Goal: Information Seeking & Learning: Understand process/instructions

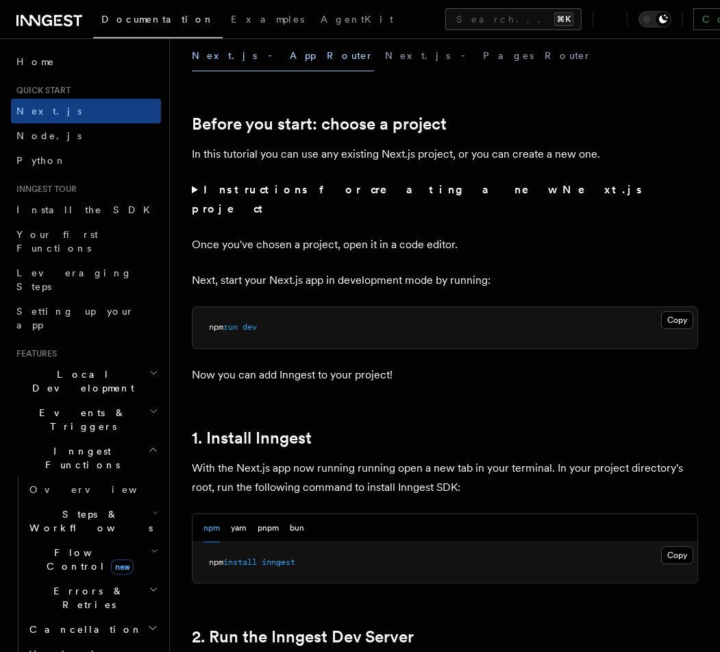
scroll to position [681, 0]
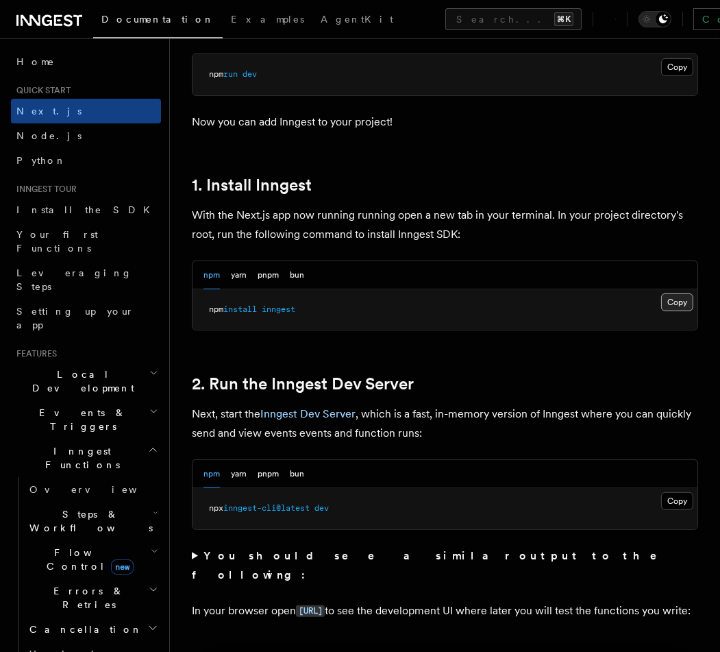
click at [648, 293] on button "Copy Copied" at bounding box center [678, 302] width 32 height 18
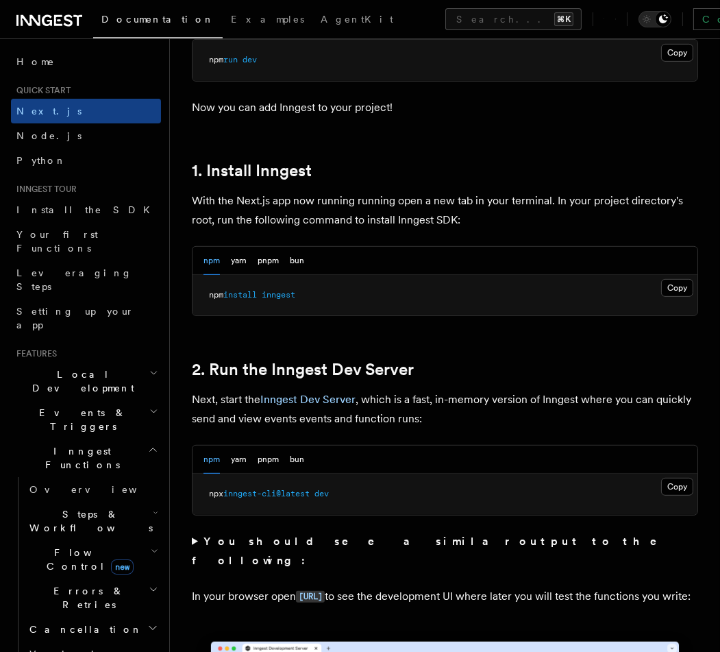
scroll to position [725, 0]
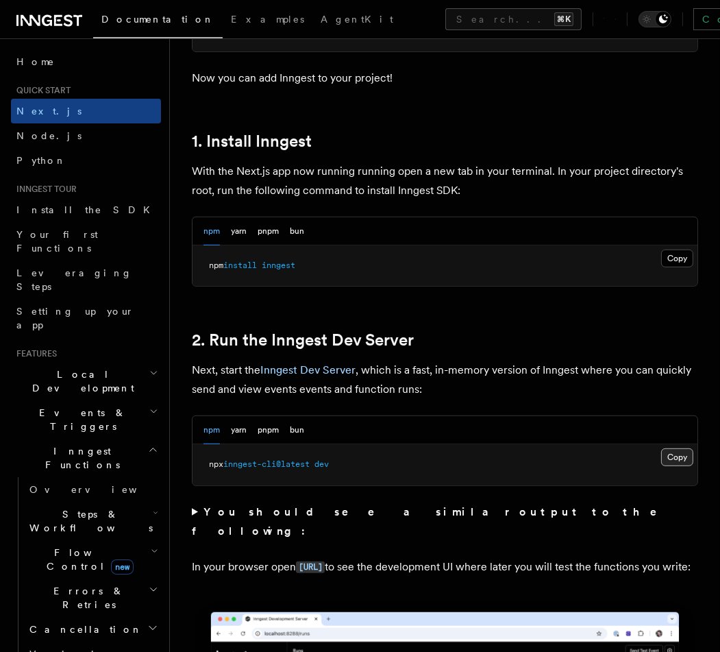
click at [648, 448] on button "Copy Copied" at bounding box center [678, 457] width 32 height 18
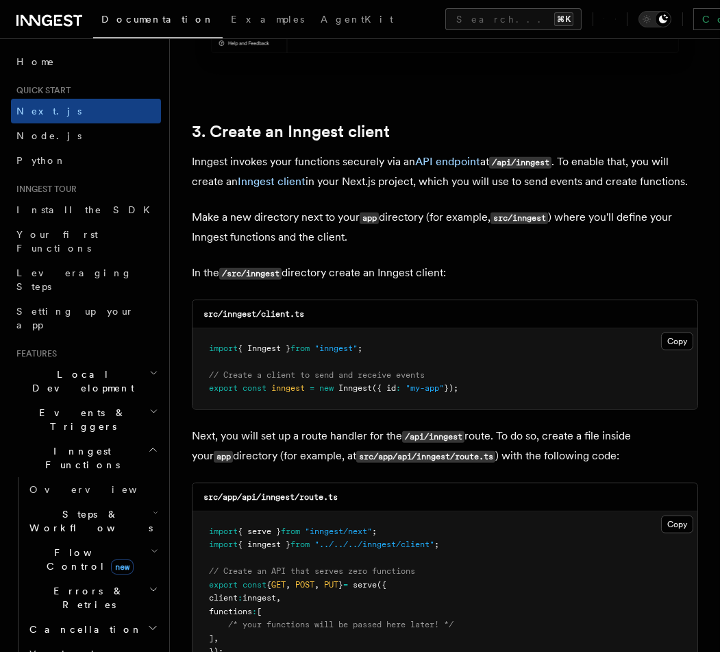
scroll to position [1580, 0]
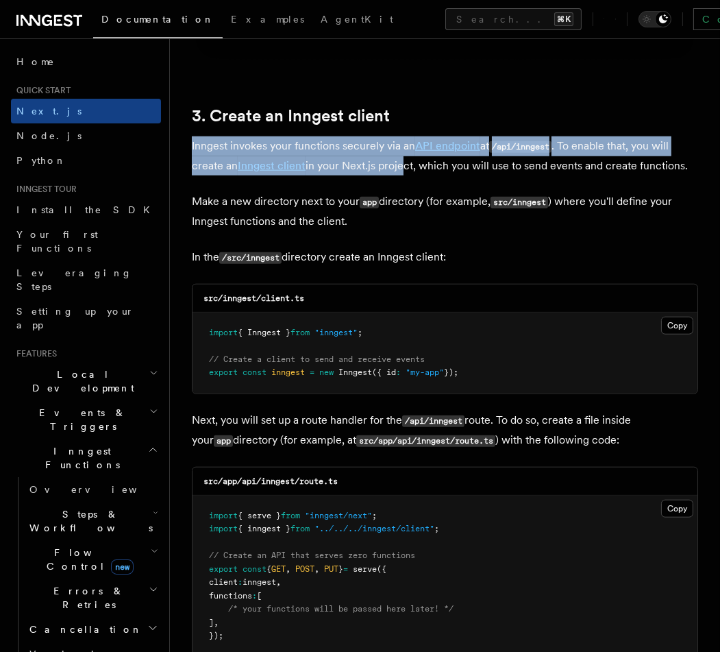
drag, startPoint x: 193, startPoint y: 125, endPoint x: 402, endPoint y: 141, distance: 210.3
click at [402, 141] on p "Inngest invokes your functions securely via an API endpoint at /api/inngest . T…" at bounding box center [445, 155] width 507 height 39
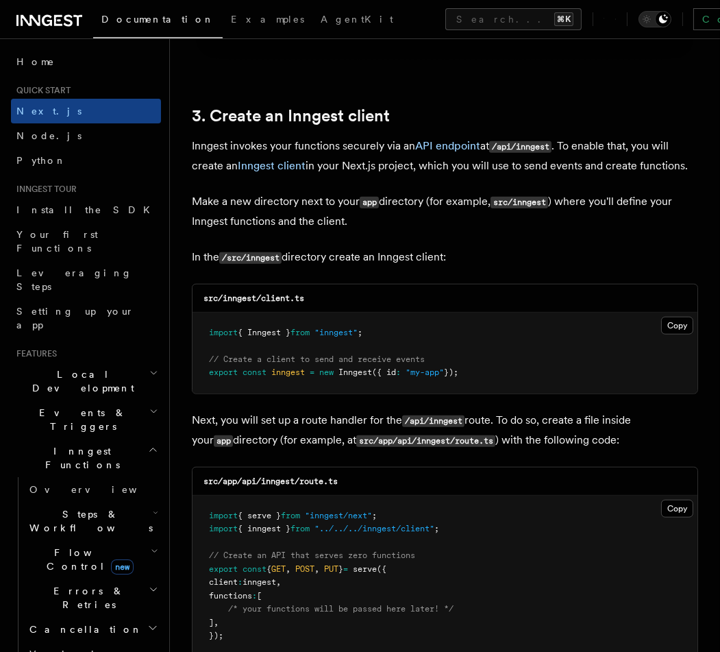
click at [626, 211] on p "Make a new directory next to your app directory (for example, src/inngest ) whe…" at bounding box center [445, 211] width 507 height 39
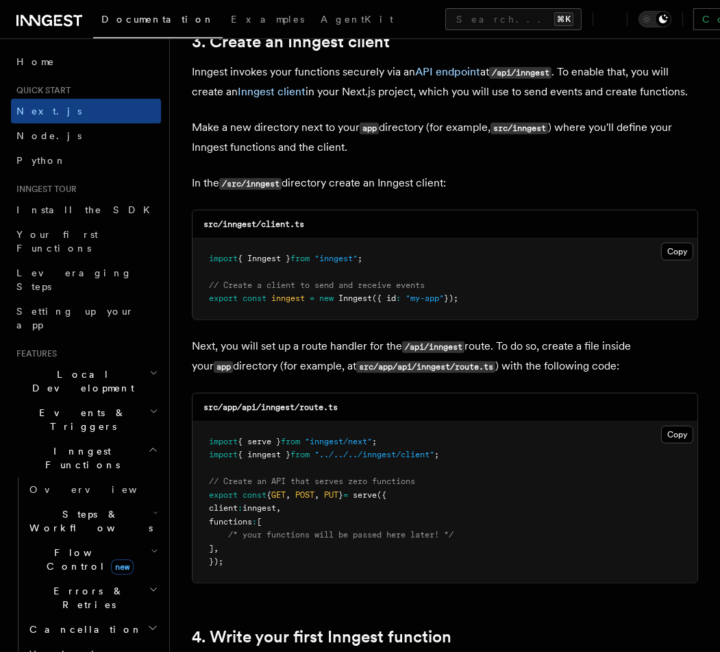
scroll to position [1675, 0]
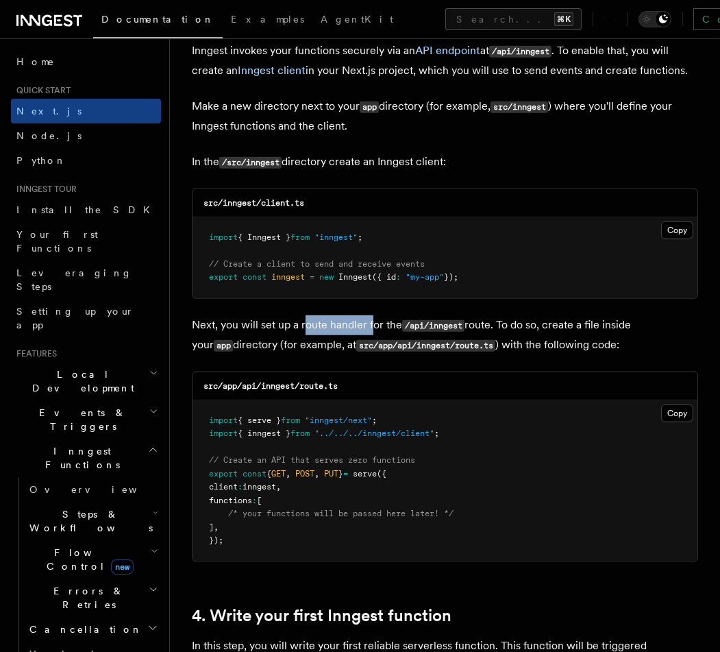
drag, startPoint x: 304, startPoint y: 310, endPoint x: 372, endPoint y: 308, distance: 68.6
click at [372, 315] on p "Next, you will set up a route handler for the /api/inngest route. To do so, cre…" at bounding box center [445, 335] width 507 height 40
drag, startPoint x: 300, startPoint y: 306, endPoint x: 365, endPoint y: 307, distance: 64.5
click at [365, 315] on p "Next, you will set up a route handler for the /api/inngest route. To do so, cre…" at bounding box center [445, 335] width 507 height 40
click at [644, 322] on p "Next, you will set up a route handler for the /api/inngest route. To do so, cre…" at bounding box center [445, 335] width 507 height 40
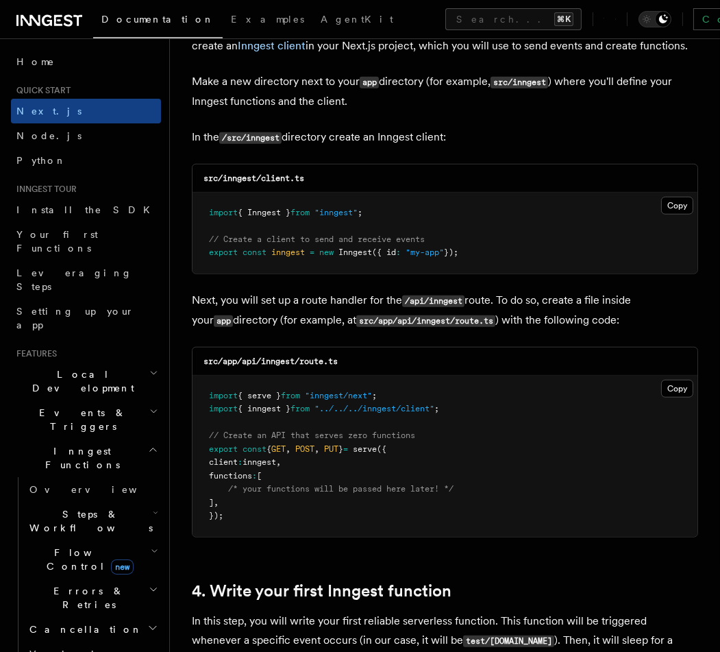
scroll to position [1669, 0]
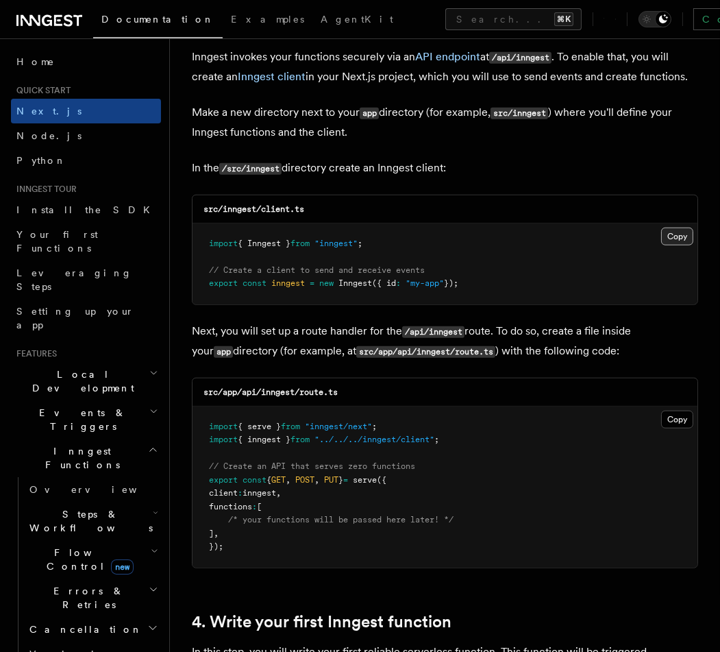
click at [648, 228] on button "Copy Copied" at bounding box center [678, 237] width 32 height 18
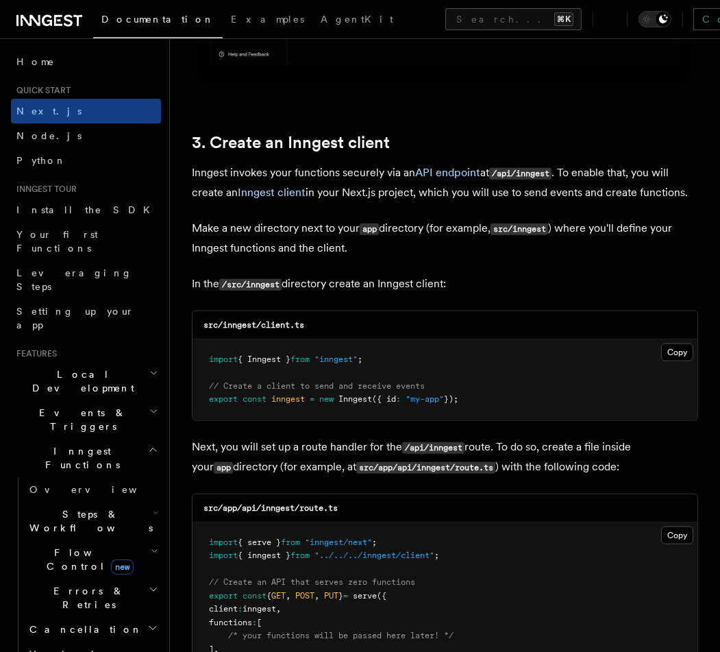
scroll to position [1557, 0]
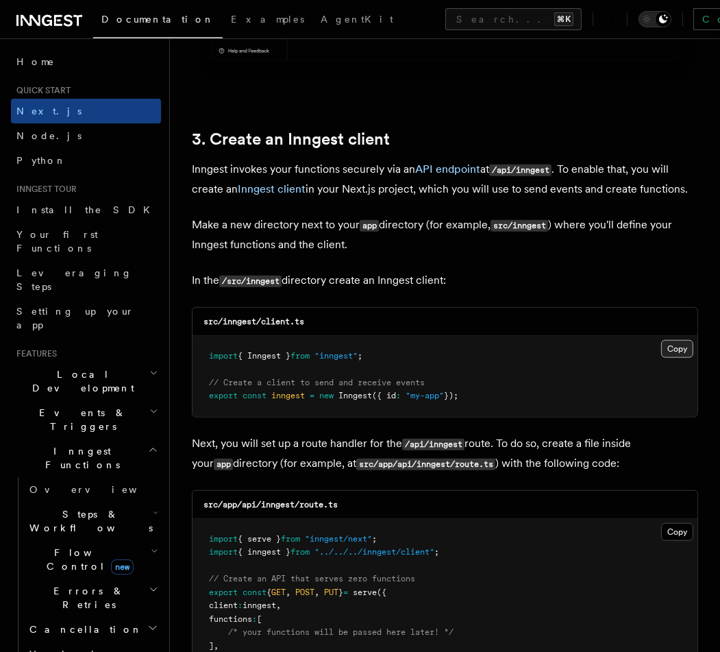
click at [648, 340] on button "Copy Copied" at bounding box center [678, 349] width 32 height 18
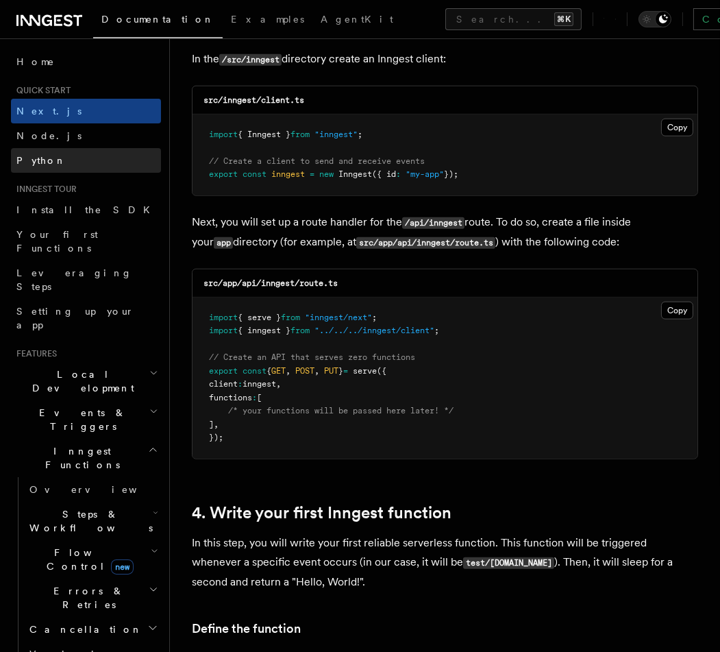
scroll to position [1780, 0]
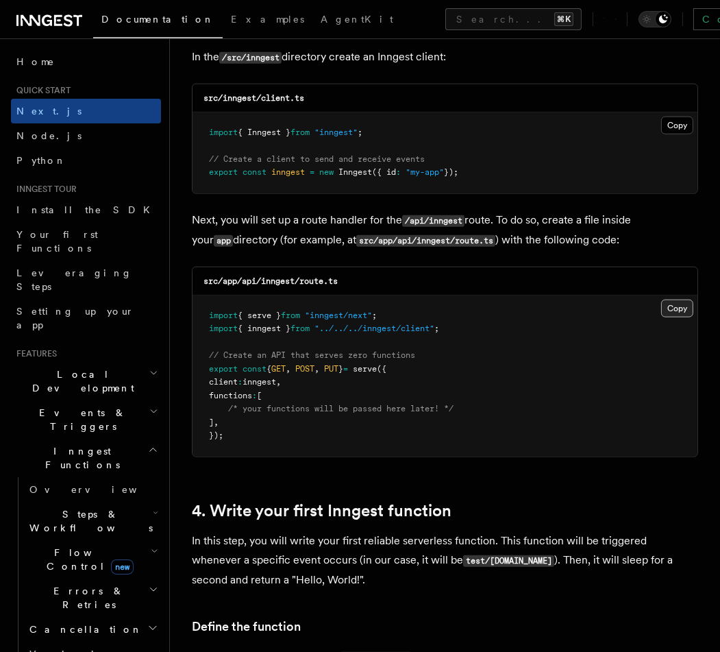
click at [648, 300] on button "Copy Copied" at bounding box center [678, 309] width 32 height 18
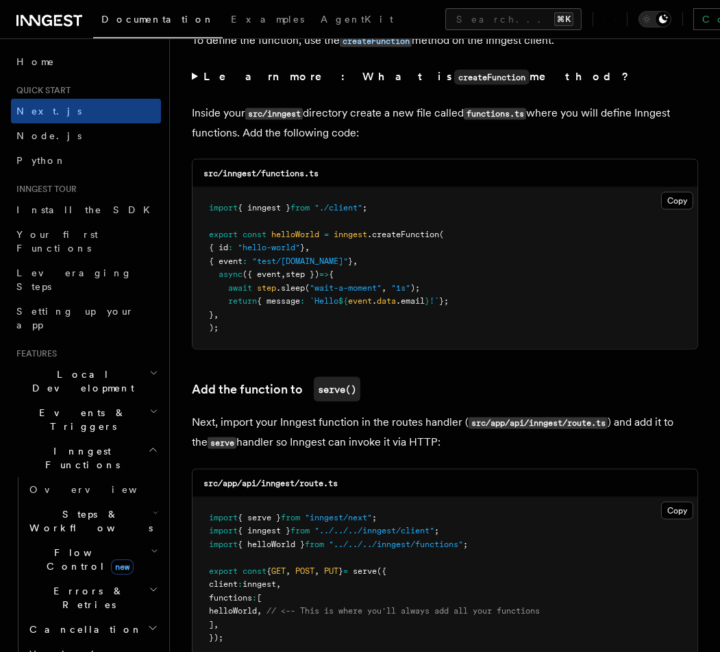
scroll to position [2366, 0]
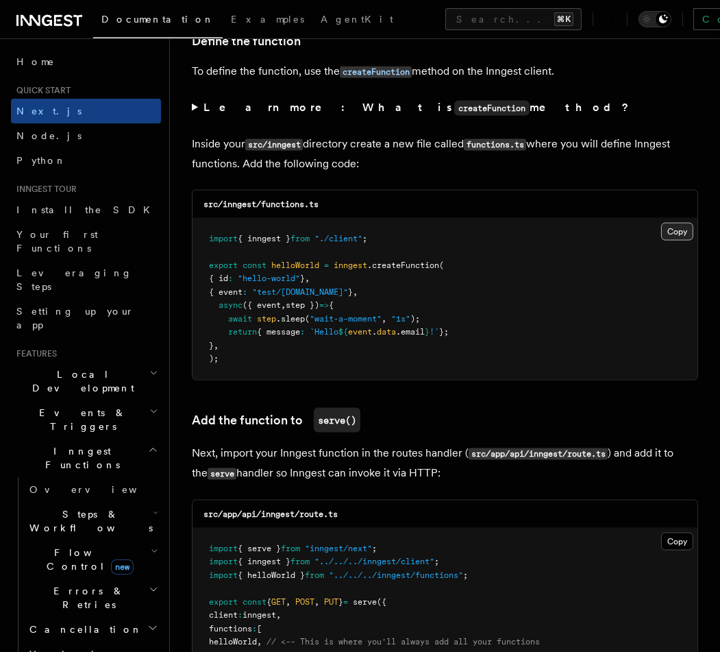
click at [648, 223] on button "Copy Copied" at bounding box center [678, 232] width 32 height 18
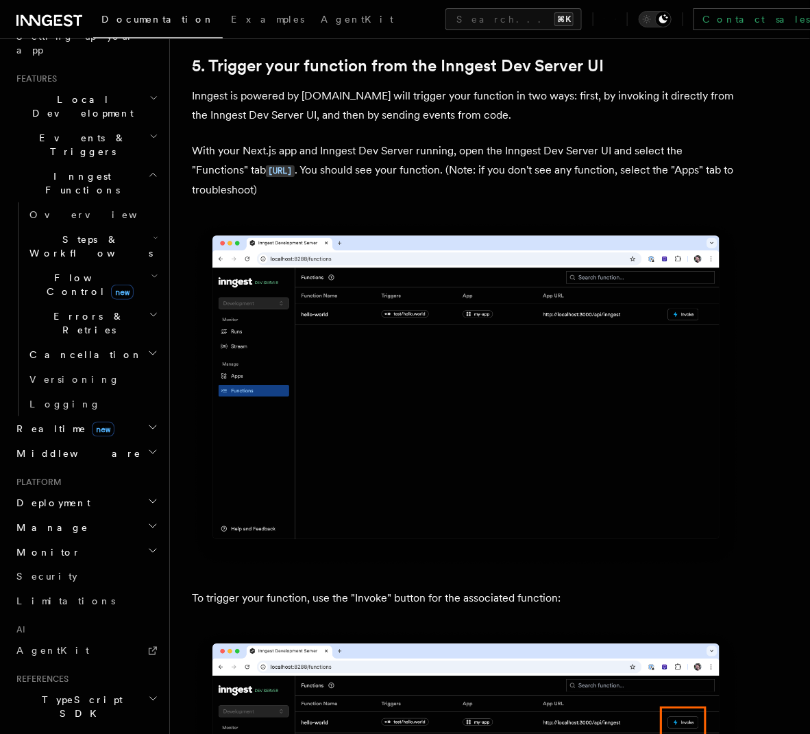
scroll to position [343, 0]
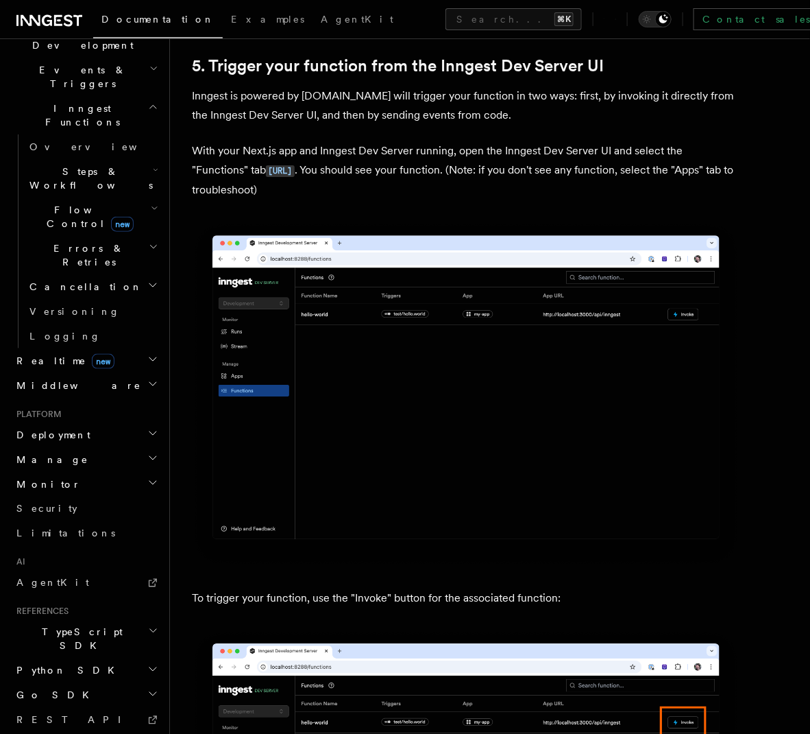
click at [104, 586] on h2 "TypeScript SDK" at bounding box center [86, 639] width 150 height 38
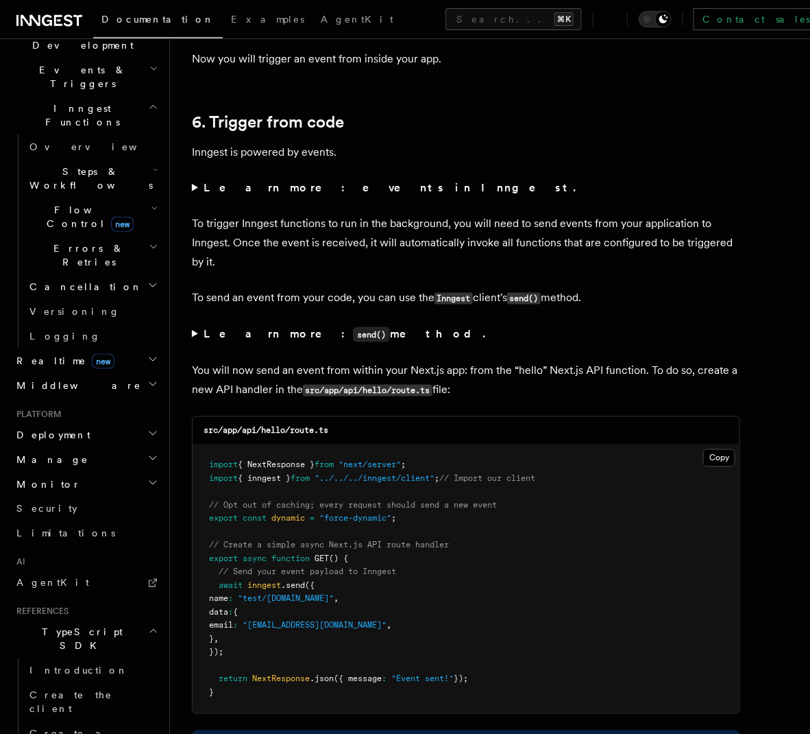
scroll to position [6907, 0]
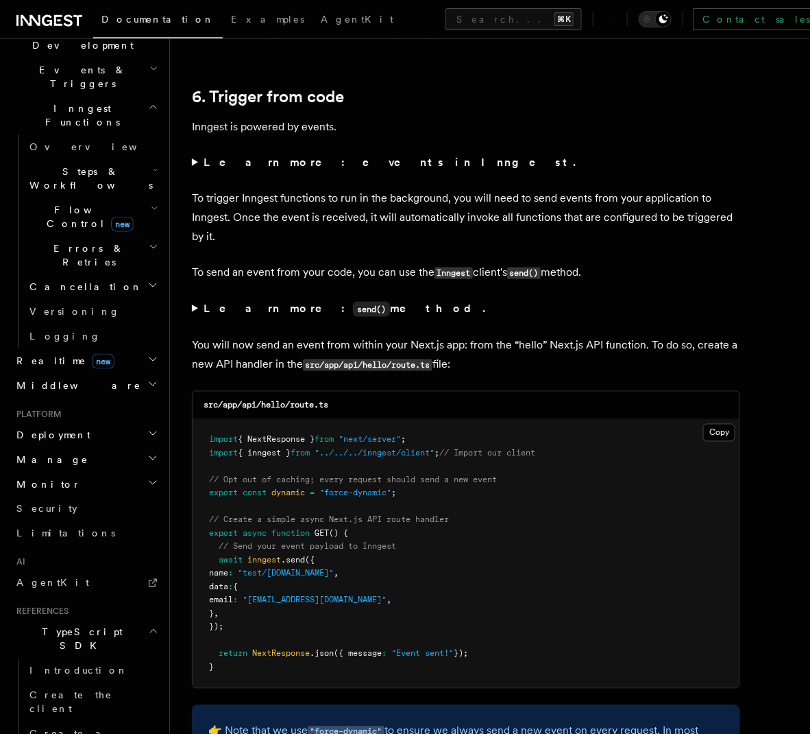
click at [199, 169] on summary "Learn more: events in Inngest." at bounding box center [466, 162] width 548 height 19
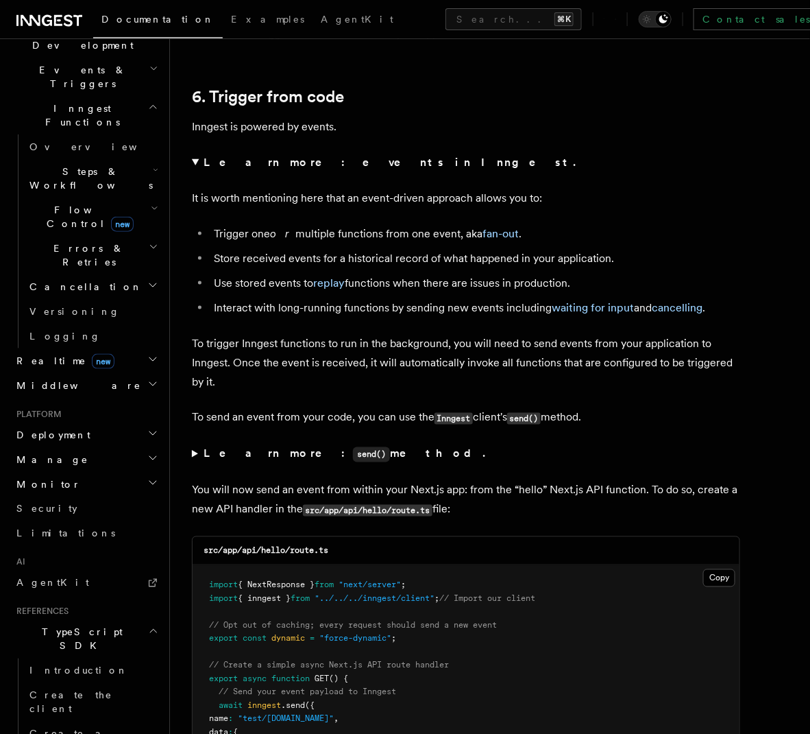
click at [195, 169] on summary "Learn more: events in Inngest." at bounding box center [466, 162] width 548 height 19
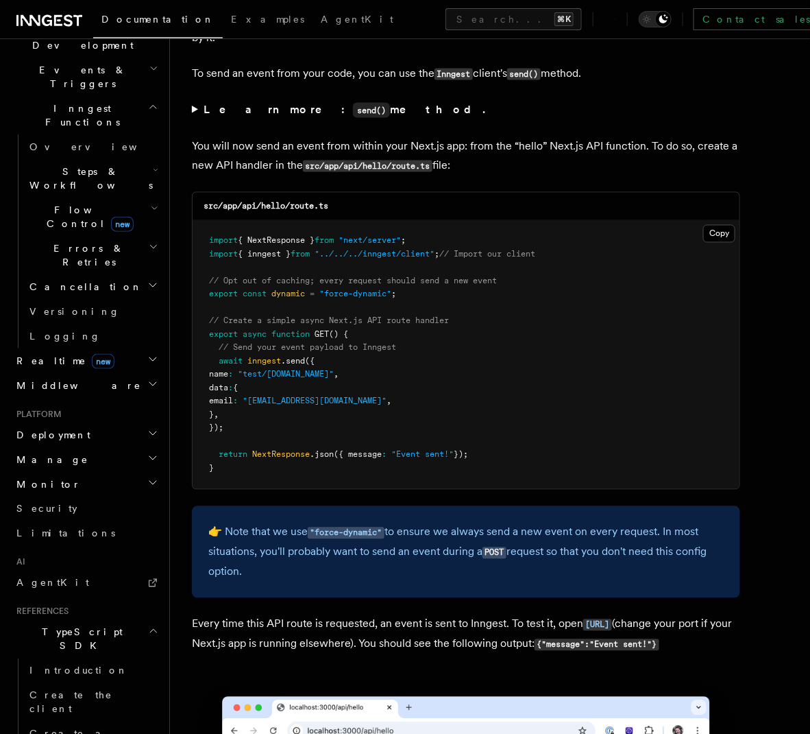
scroll to position [7104, 0]
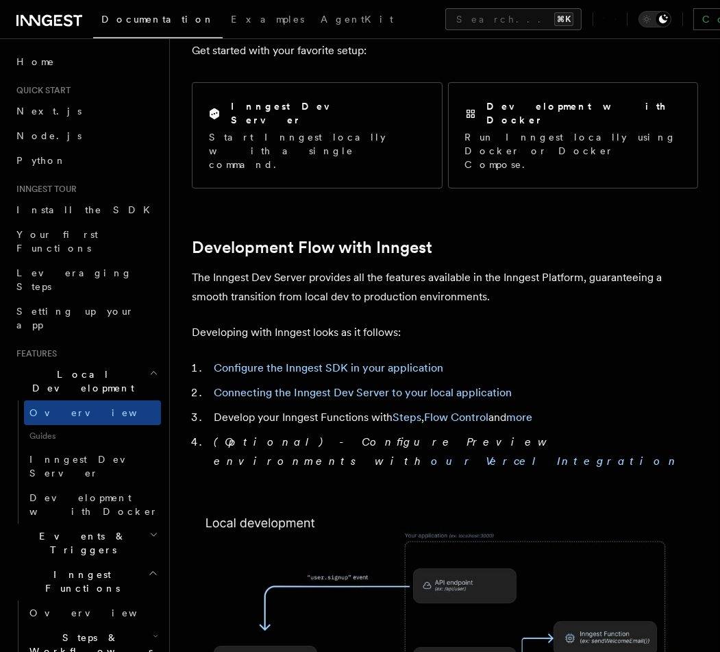
scroll to position [867, 0]
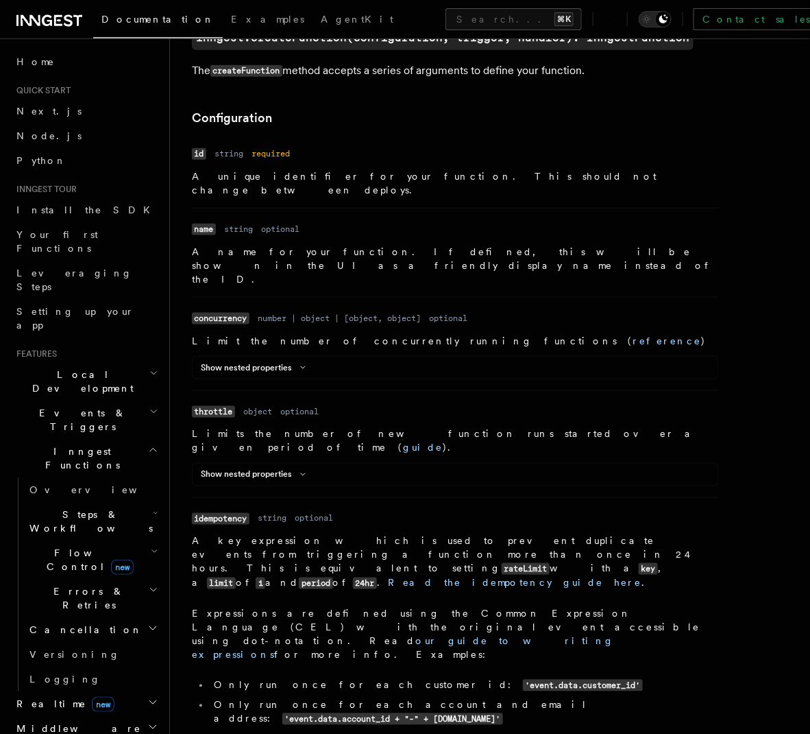
scroll to position [411, 0]
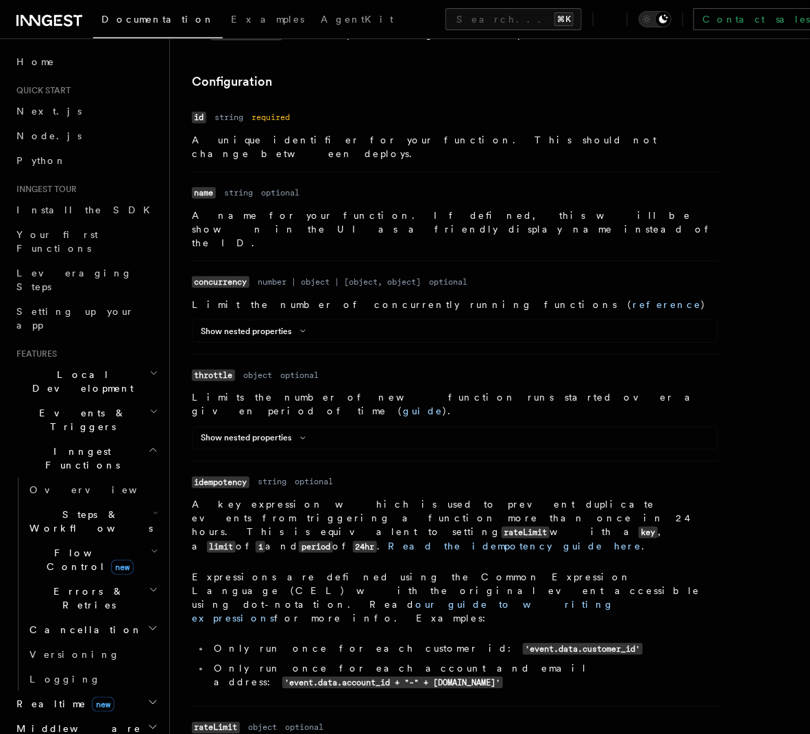
click at [343, 208] on p "A name for your function. If defined, this will be shown in the UI as a friendl…" at bounding box center [455, 228] width 526 height 41
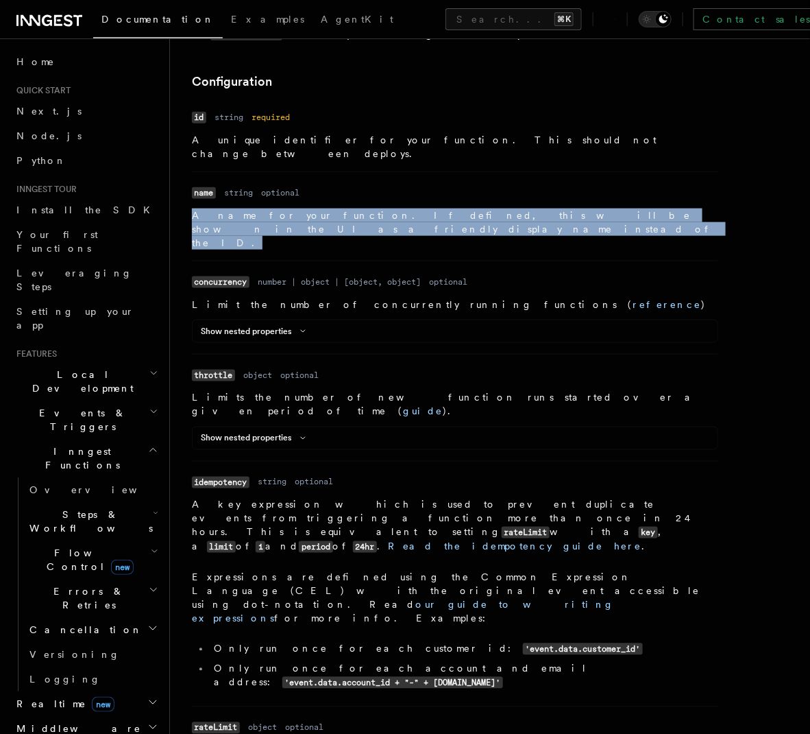
drag, startPoint x: 647, startPoint y: 201, endPoint x: 385, endPoint y: 191, distance: 262.8
click at [385, 191] on dl "Name name Type string Required optional Description A name for your function. I…" at bounding box center [455, 216] width 526 height 66
click at [562, 208] on p "A name for your function. If defined, this will be shown in the UI as a friendl…" at bounding box center [455, 228] width 526 height 41
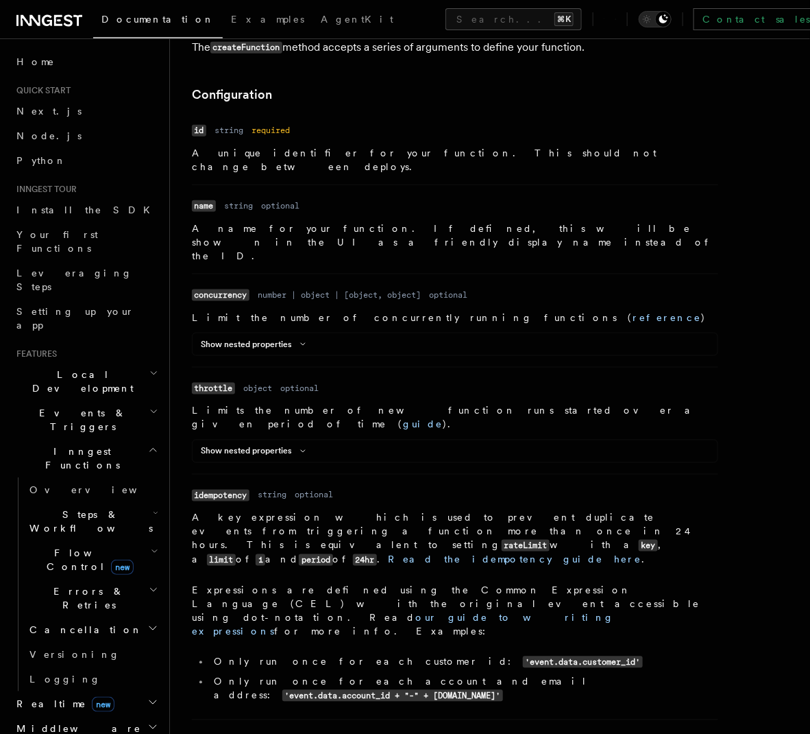
scroll to position [398, 0]
click at [305, 341] on icon at bounding box center [303, 345] width 16 height 8
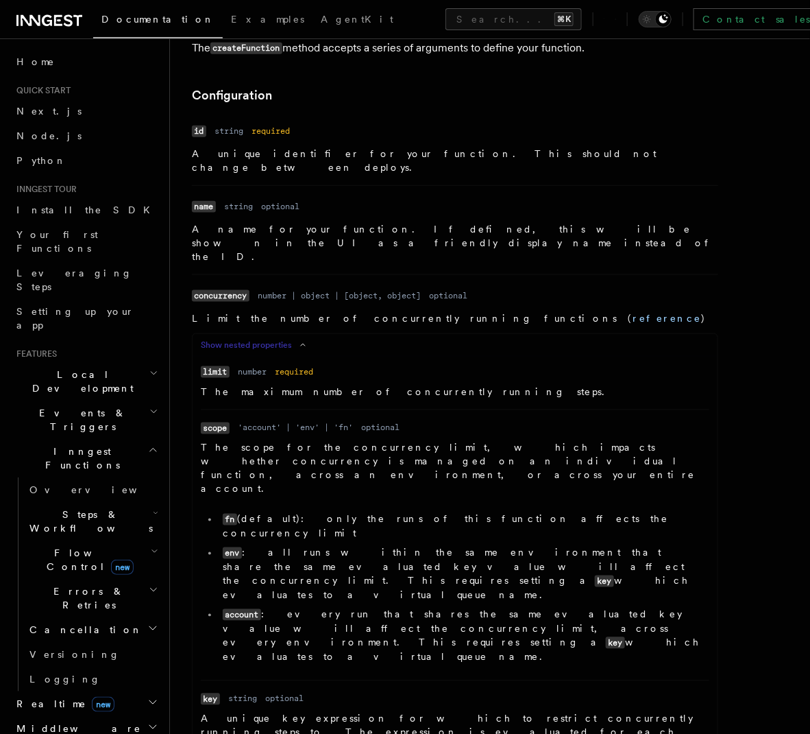
click at [305, 341] on icon at bounding box center [303, 345] width 16 height 8
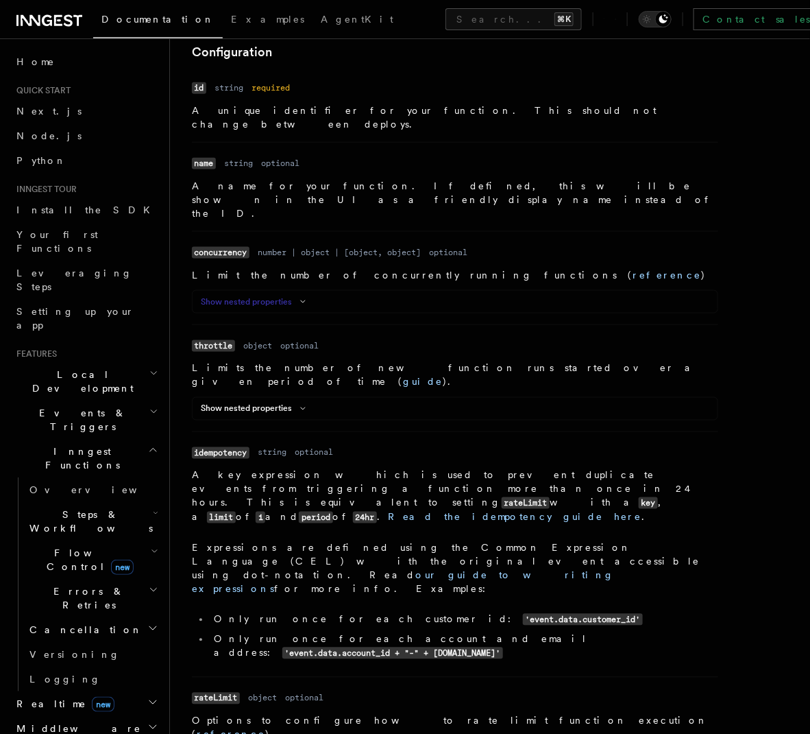
scroll to position [442, 0]
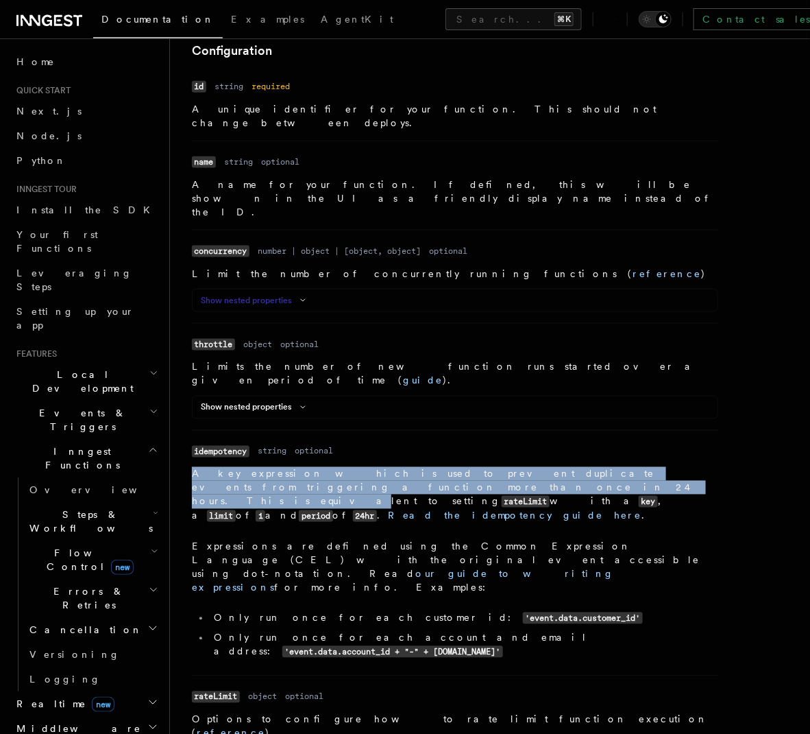
drag, startPoint x: 193, startPoint y: 424, endPoint x: 220, endPoint y: 439, distance: 30.7
click at [220, 467] on p "A key expression which is used to prevent duplicate events from triggering a fu…" at bounding box center [455, 495] width 526 height 56
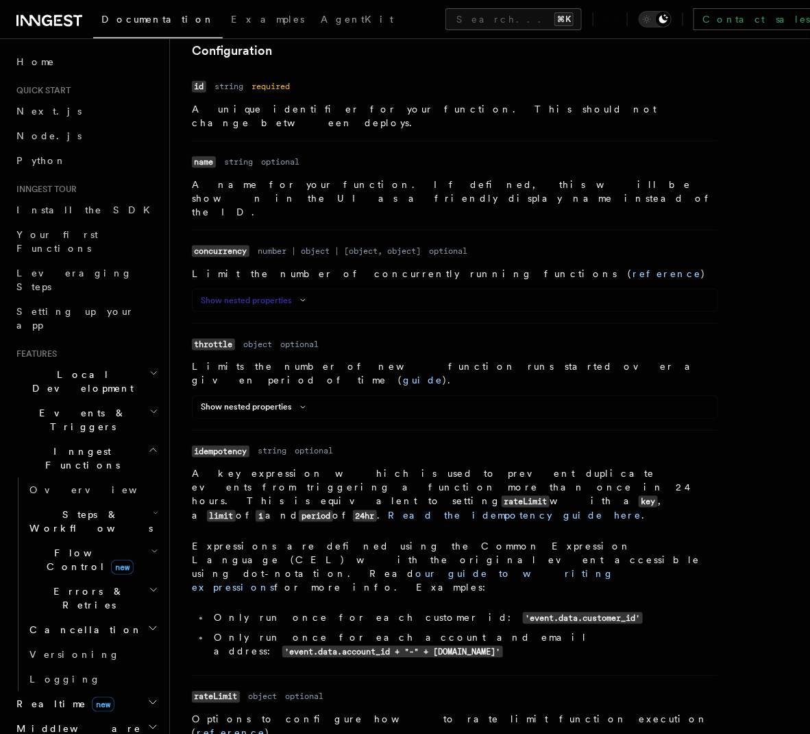
click at [242, 467] on p "A key expression which is used to prevent duplicate events from triggering a fu…" at bounding box center [455, 495] width 526 height 56
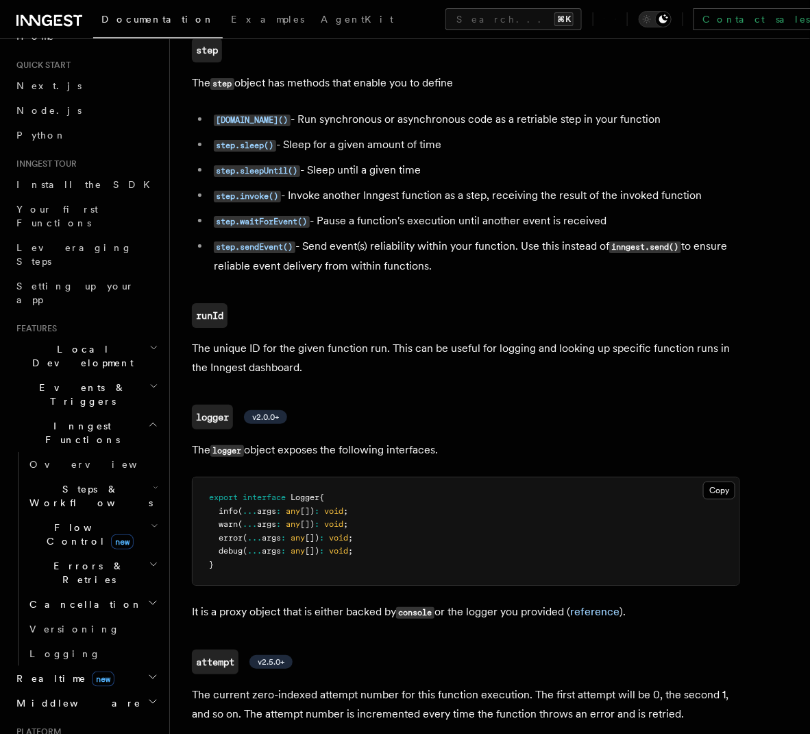
scroll to position [81, 0]
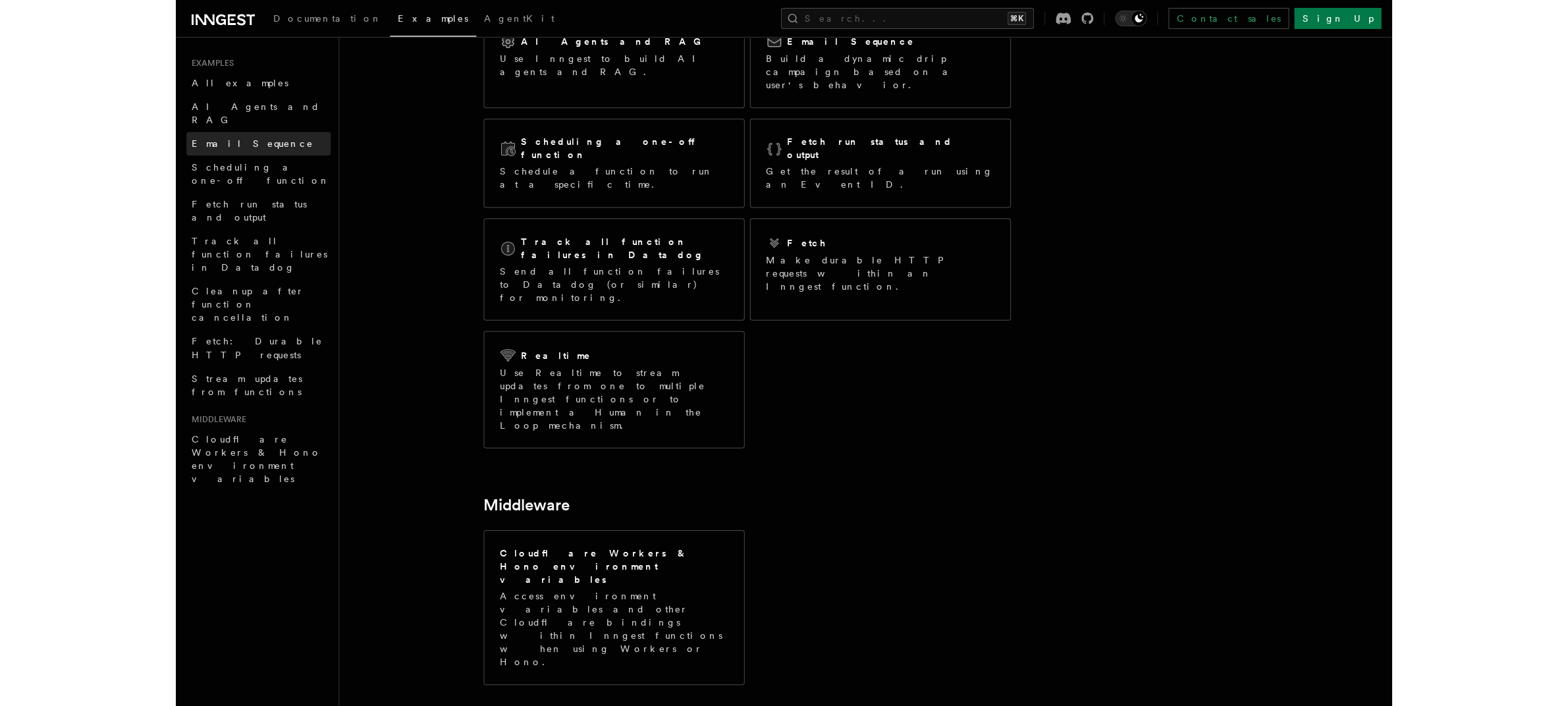
scroll to position [130, 0]
